Goal: Task Accomplishment & Management: Complete application form

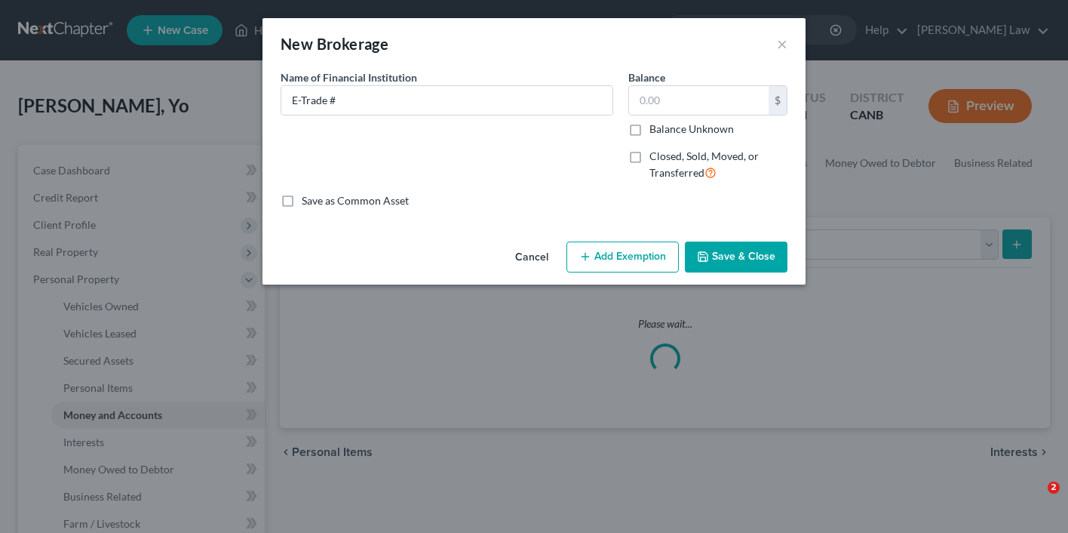
select select "brokerage"
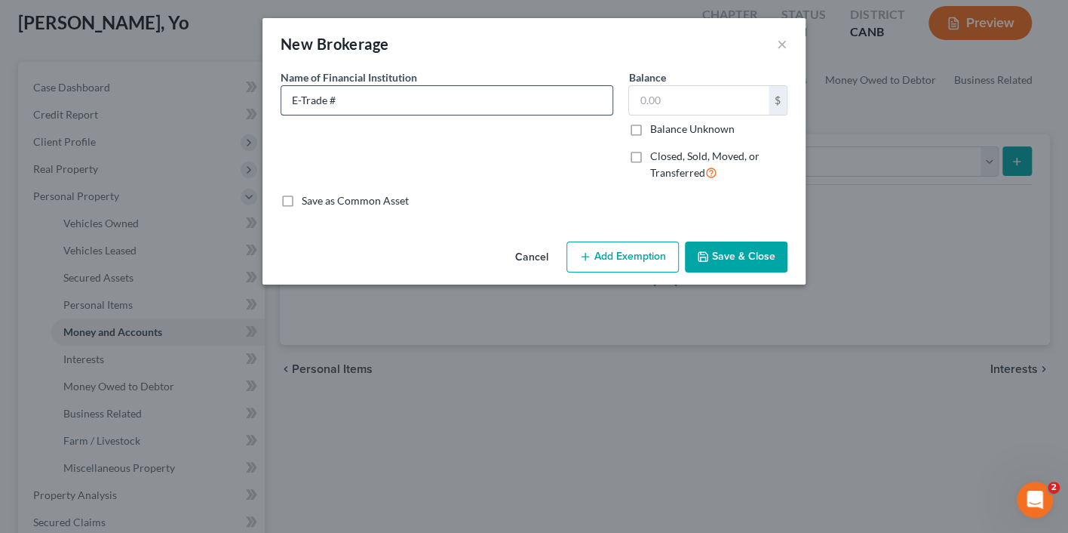
click at [587, 103] on input "E-Trade #" at bounding box center [446, 100] width 331 height 29
click at [787, 43] on button "×" at bounding box center [782, 44] width 11 height 18
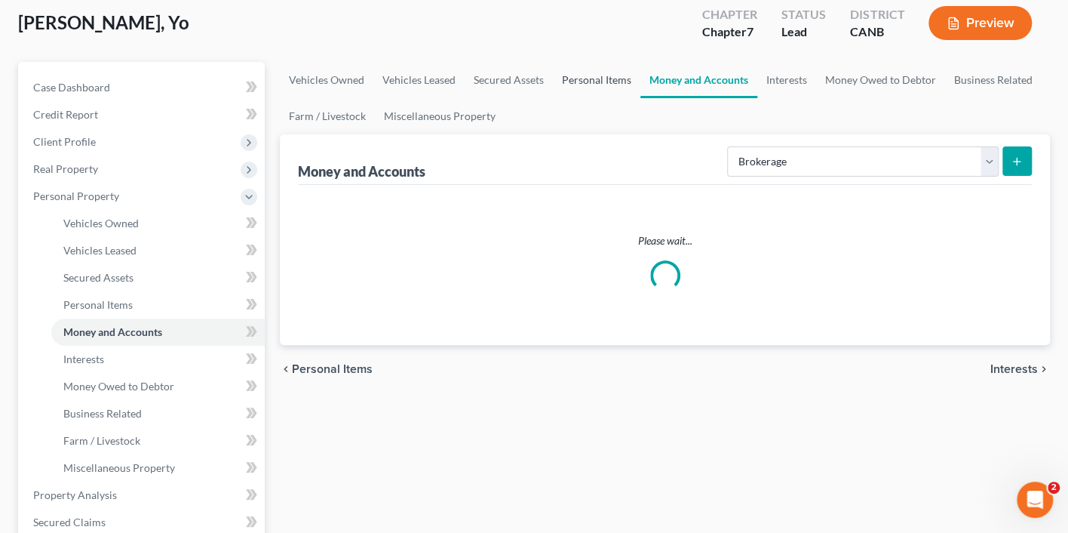
click at [598, 85] on link "Personal Items" at bounding box center [597, 80] width 88 height 36
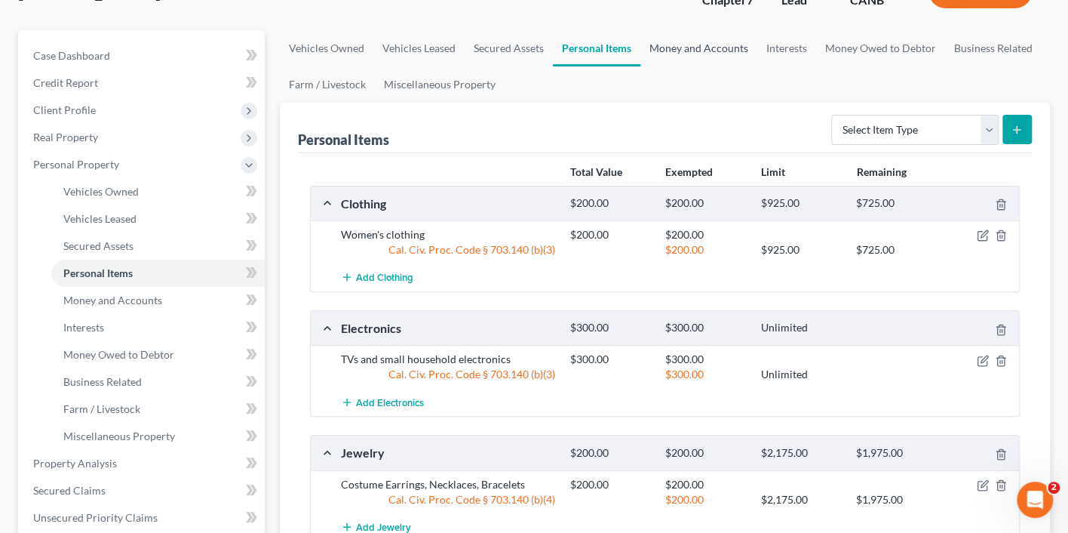
click at [678, 45] on link "Money and Accounts" at bounding box center [699, 48] width 117 height 36
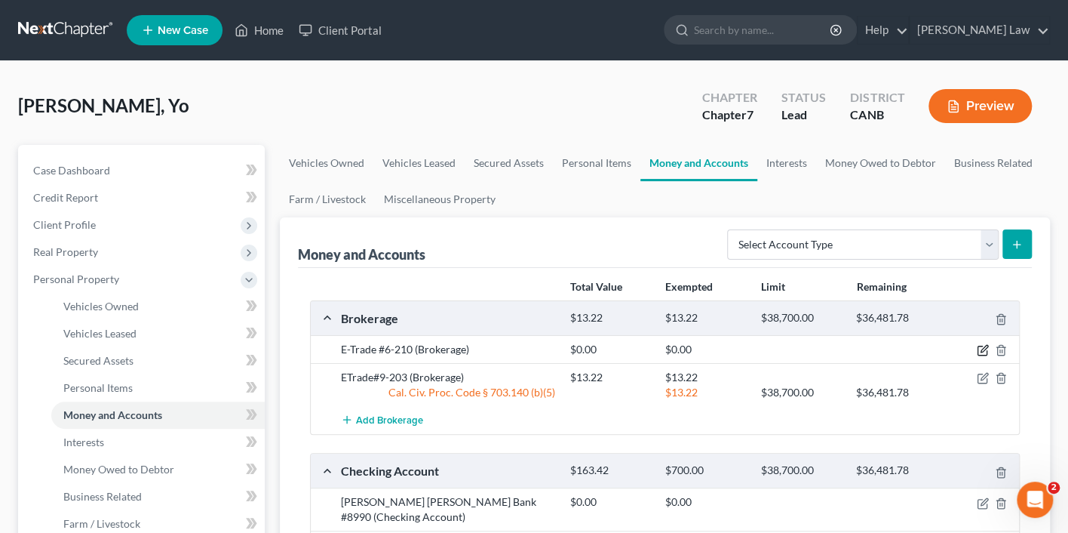
click at [977, 344] on icon "button" at bounding box center [983, 350] width 12 height 12
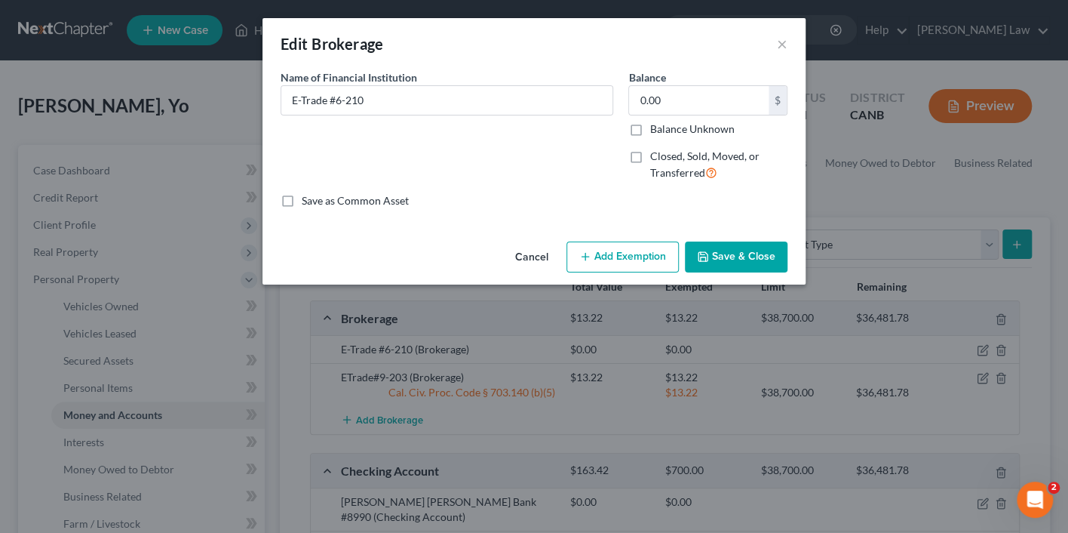
click at [728, 259] on button "Save & Close" at bounding box center [736, 257] width 103 height 32
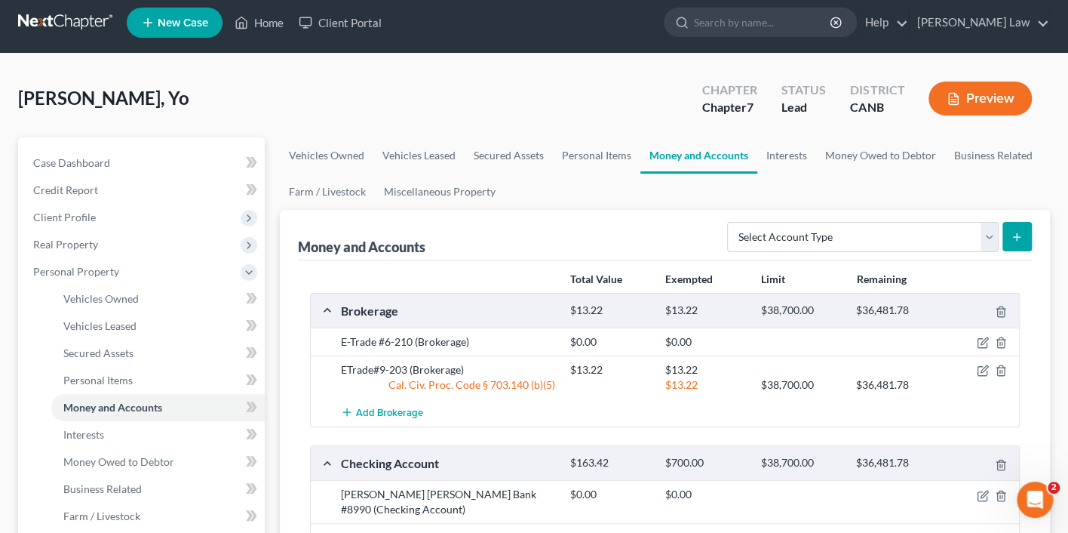
scroll to position [29, 0]
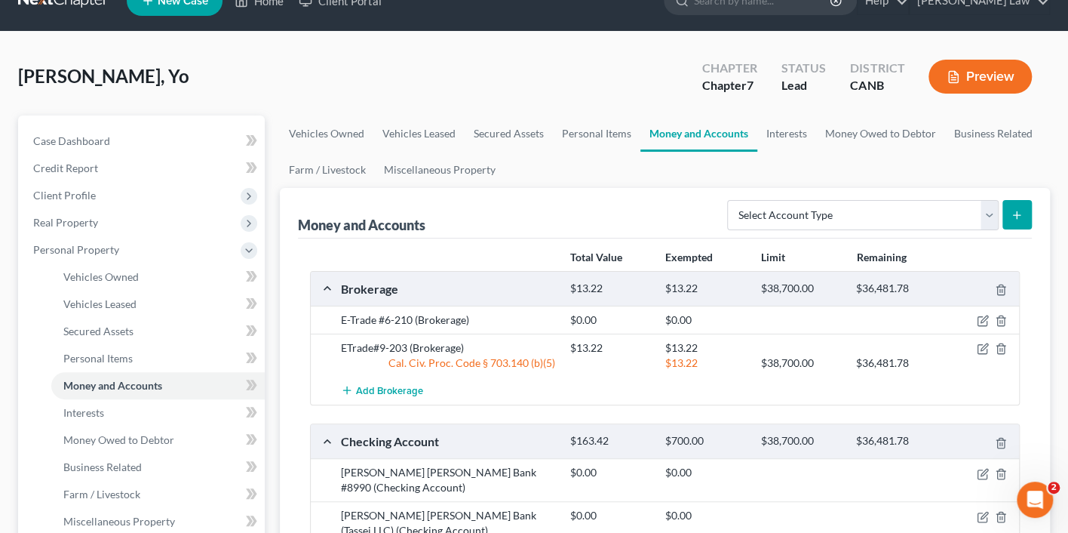
click at [983, 70] on button "Preview" at bounding box center [980, 77] width 103 height 34
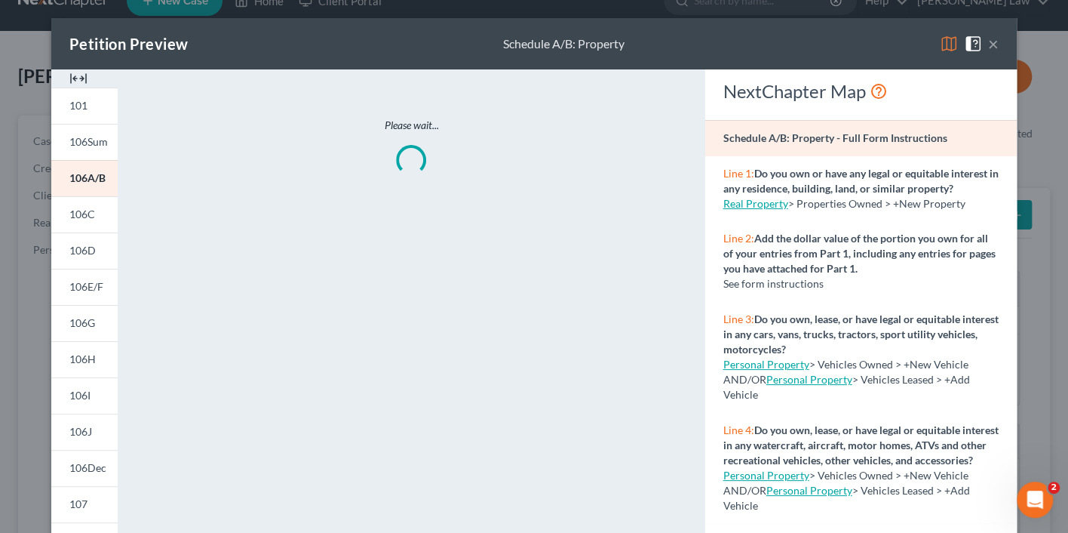
click at [945, 40] on img at bounding box center [949, 44] width 18 height 18
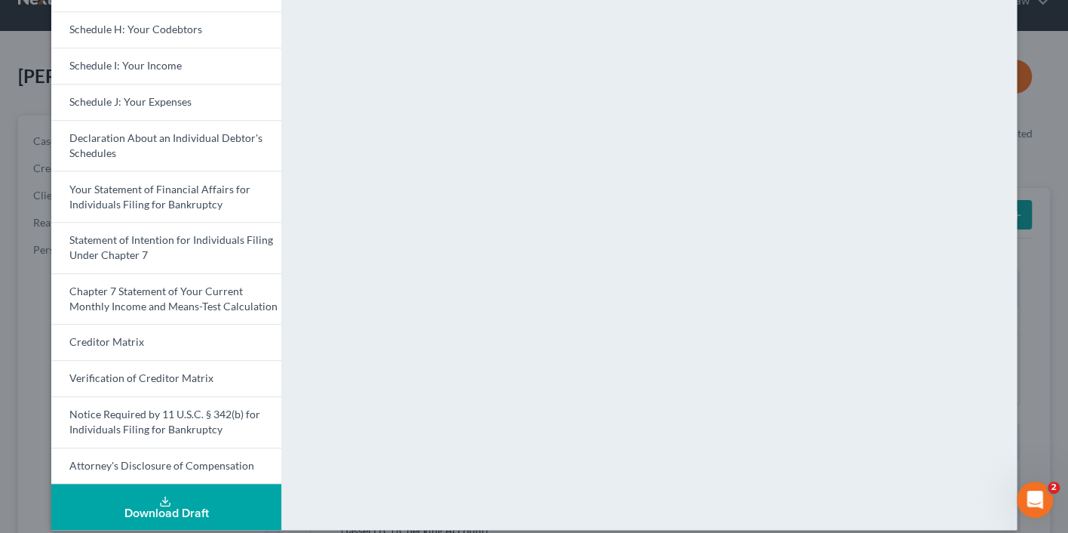
scroll to position [404, 0]
click at [211, 183] on span "Your Statement of Financial Affairs for Individuals Filing for Bankruptcy" at bounding box center [159, 197] width 181 height 28
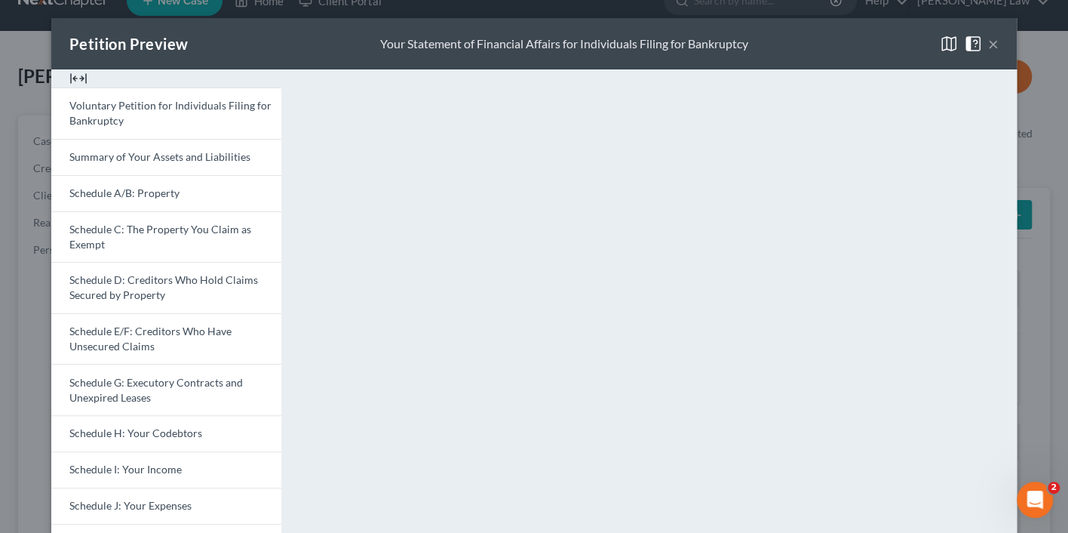
scroll to position [0, 0]
click at [990, 44] on button "×" at bounding box center [993, 44] width 11 height 18
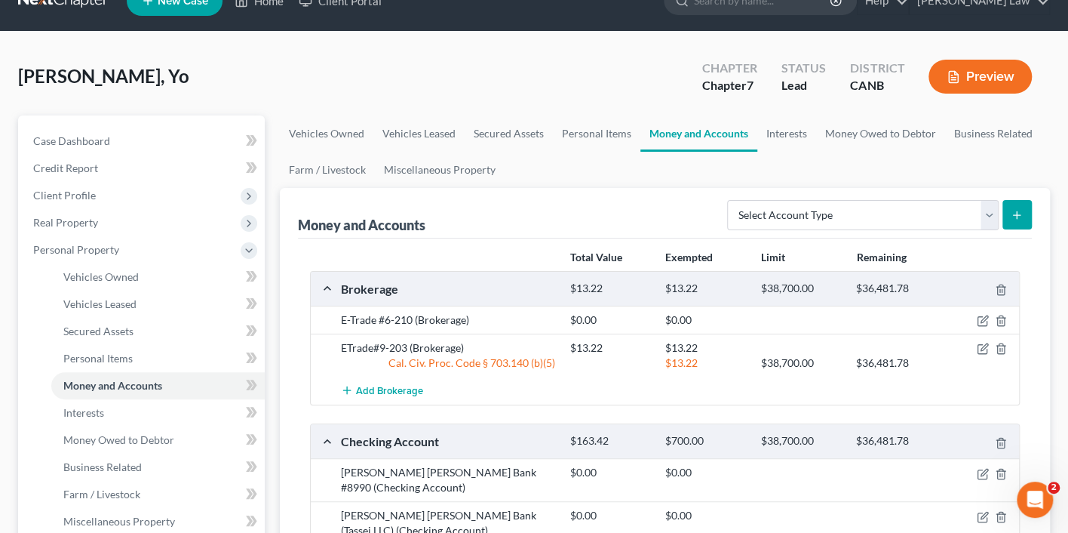
scroll to position [39, 0]
